Goal: Find specific page/section: Find specific page/section

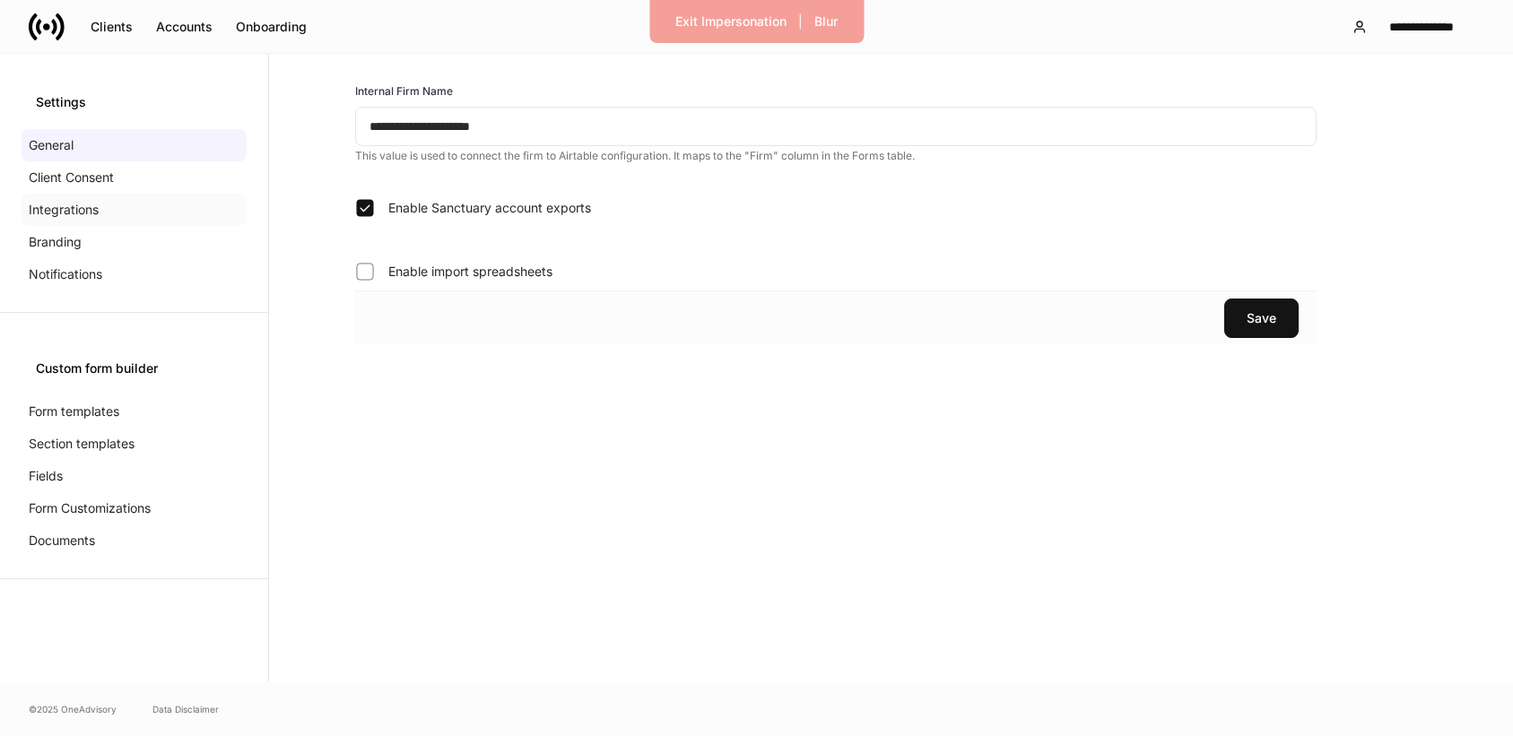
click at [90, 212] on p "Integrations" at bounding box center [64, 210] width 70 height 18
